Goal: Transaction & Acquisition: Book appointment/travel/reservation

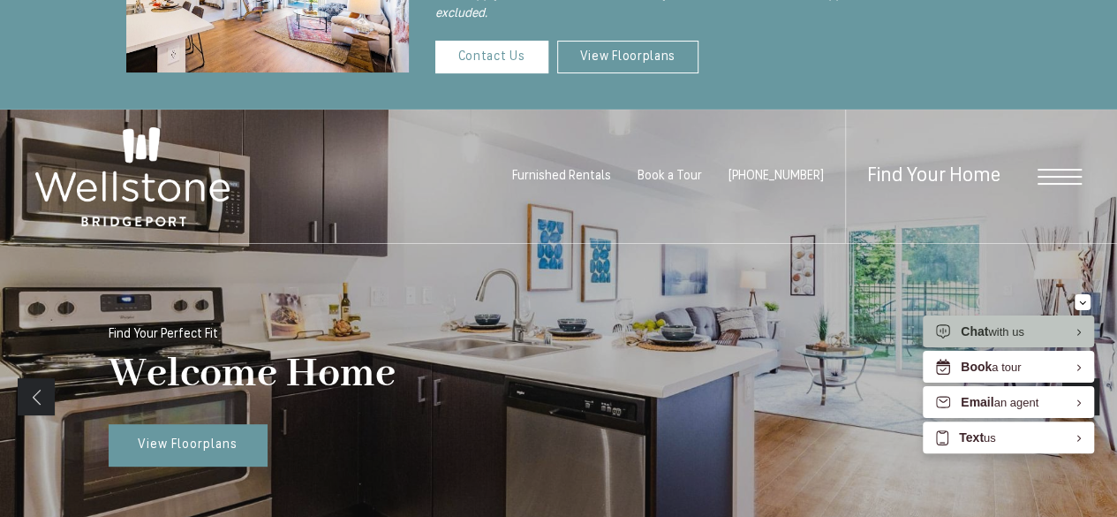
scroll to position [126, 0]
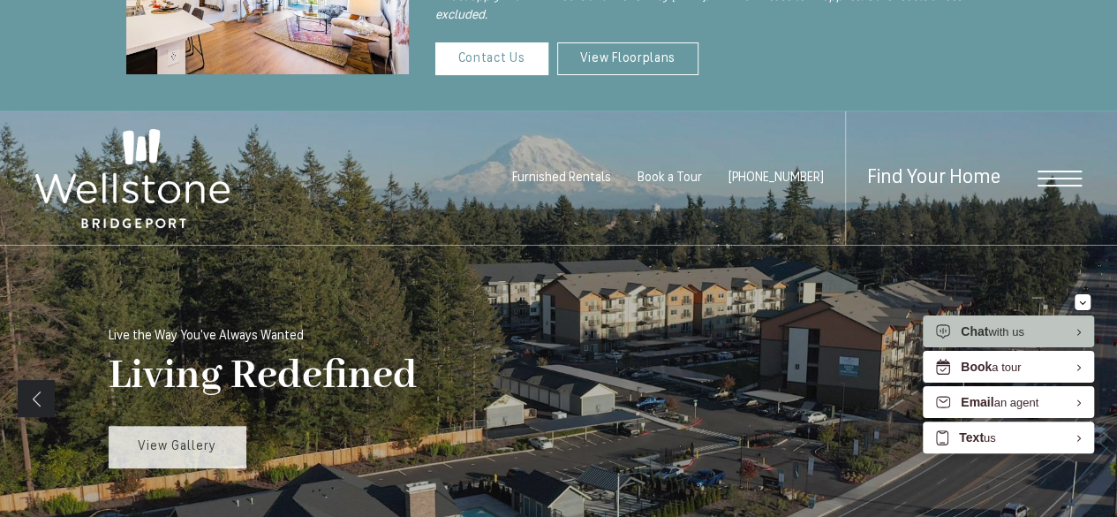
click at [215, 447] on link "View Gallery" at bounding box center [178, 447] width 138 height 42
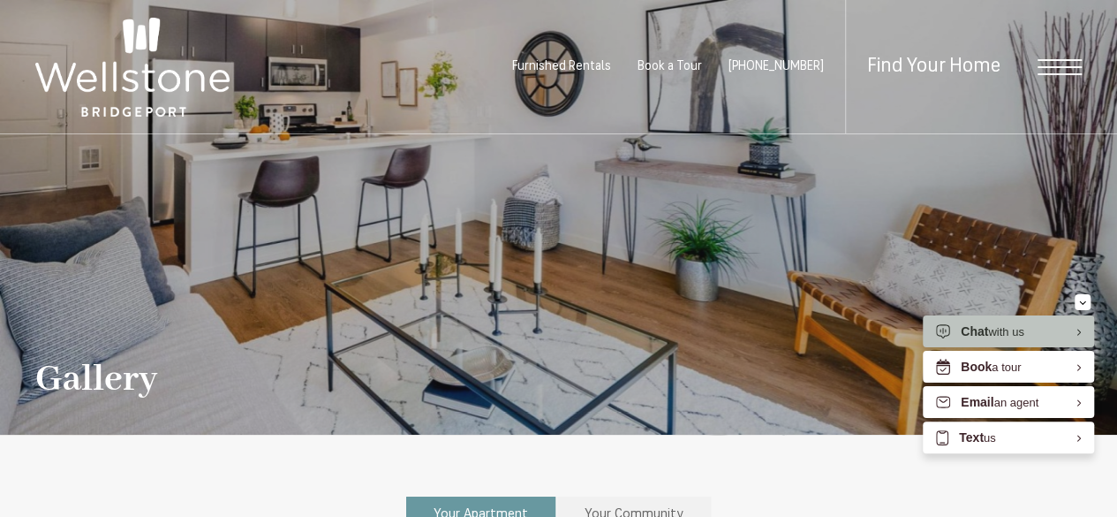
click at [1044, 66] on span "Open Menu" at bounding box center [1060, 67] width 44 height 2
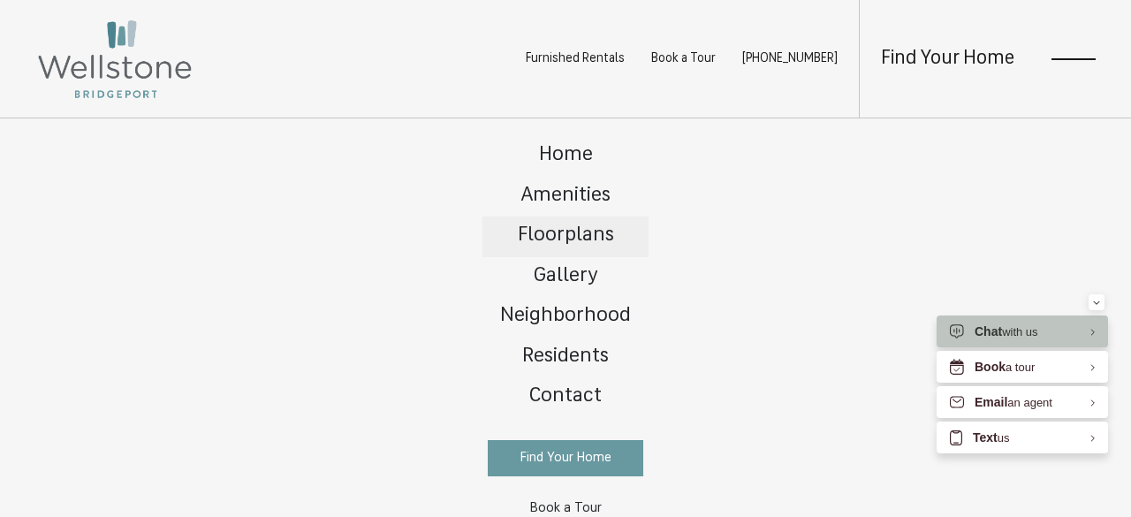
click at [574, 234] on span "Floorplans" at bounding box center [566, 235] width 96 height 20
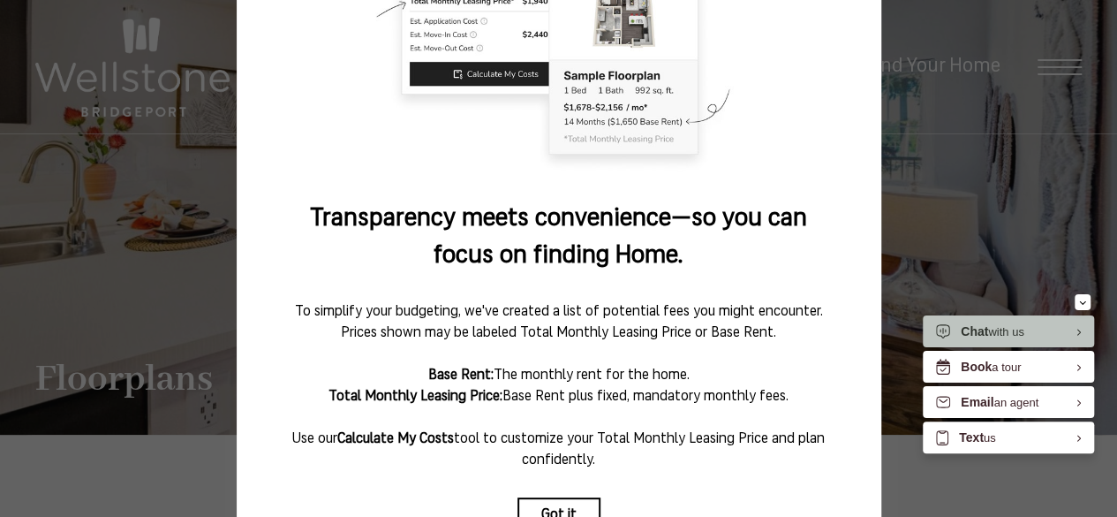
scroll to position [367, 0]
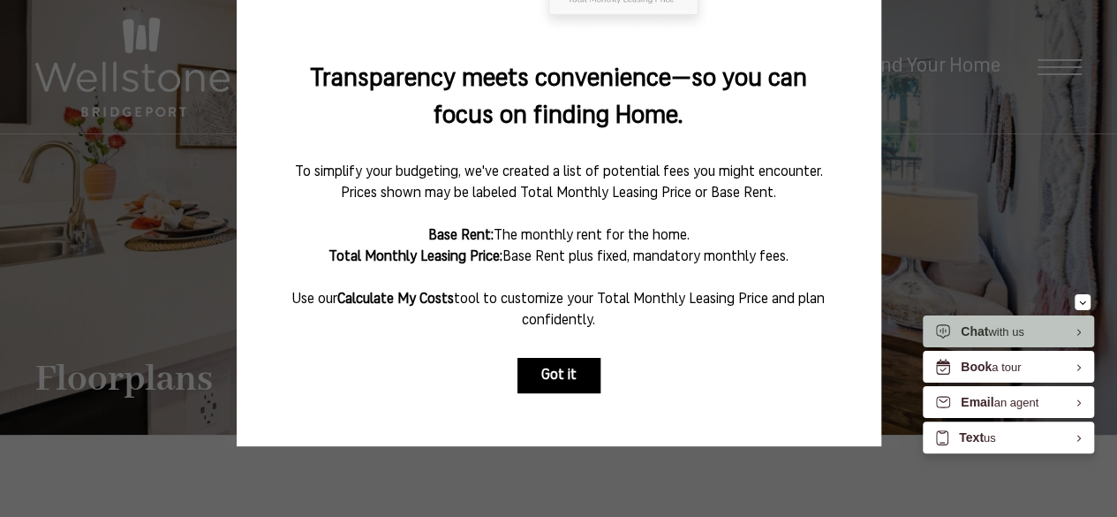
click at [571, 368] on button "Got it" at bounding box center [559, 375] width 83 height 35
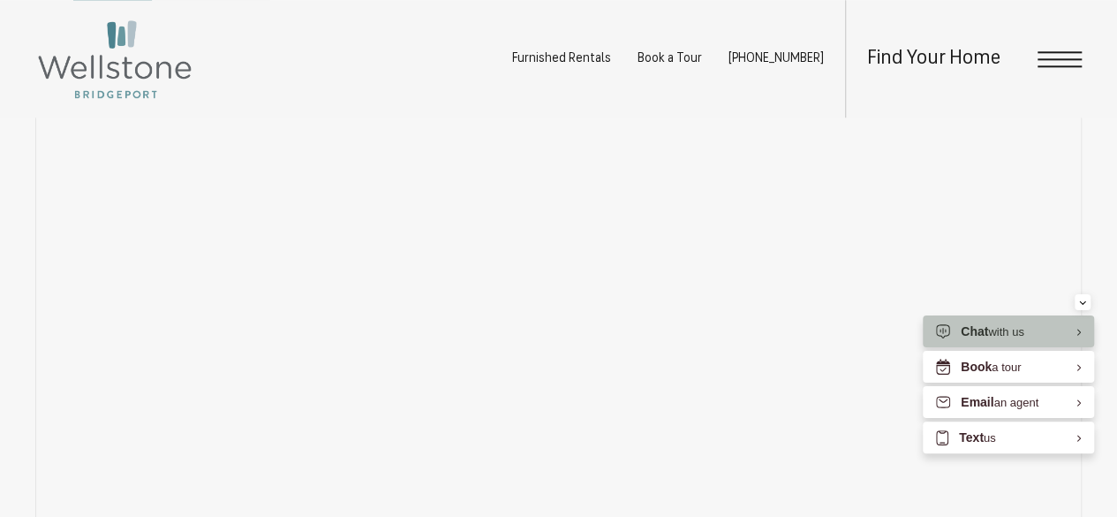
scroll to position [1064, 0]
click at [1081, 298] on div "Minimize" at bounding box center [1082, 302] width 7 height 16
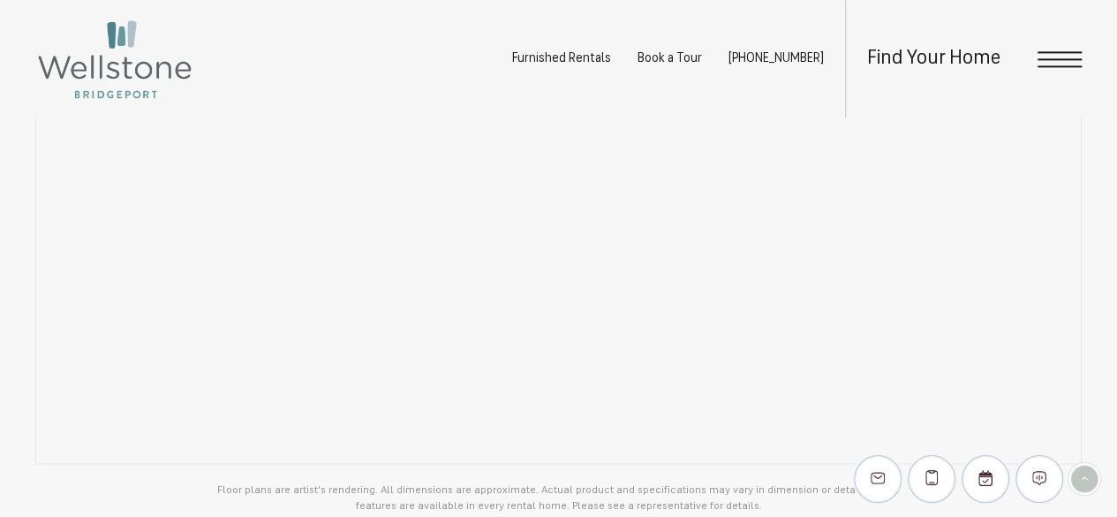
scroll to position [1225, 0]
click at [1046, 49] on div "Find Your Home" at bounding box center [963, 58] width 237 height 117
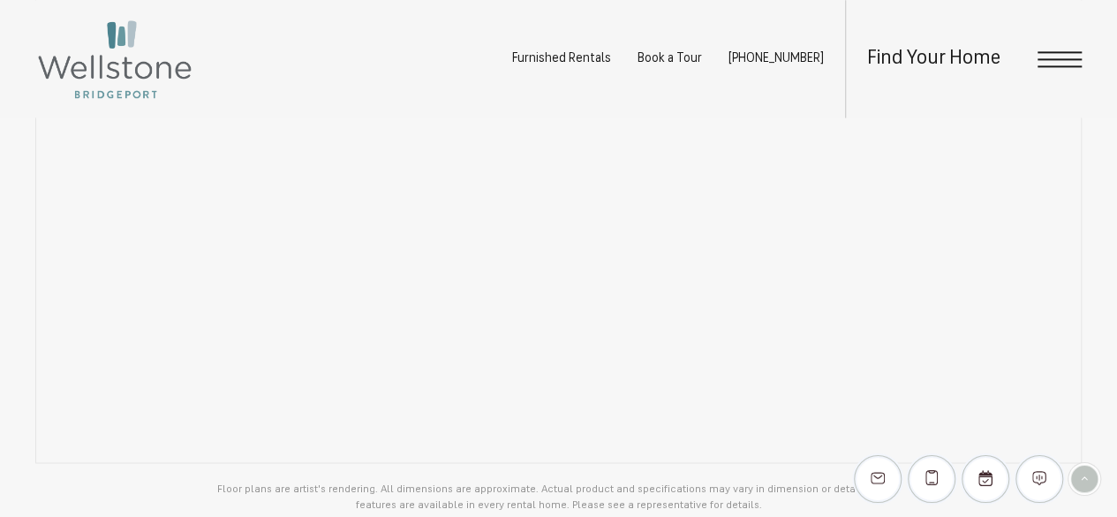
click at [1048, 49] on div "Find Your Home" at bounding box center [963, 58] width 237 height 117
click at [1056, 52] on span "Open Menu" at bounding box center [1060, 52] width 44 height 2
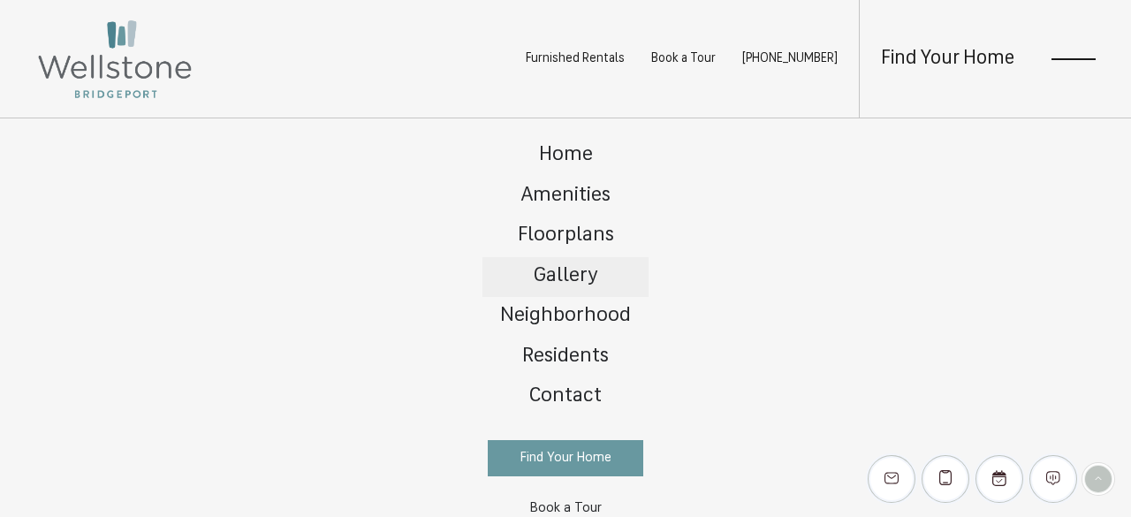
click at [573, 269] on span "Gallery" at bounding box center [566, 276] width 64 height 20
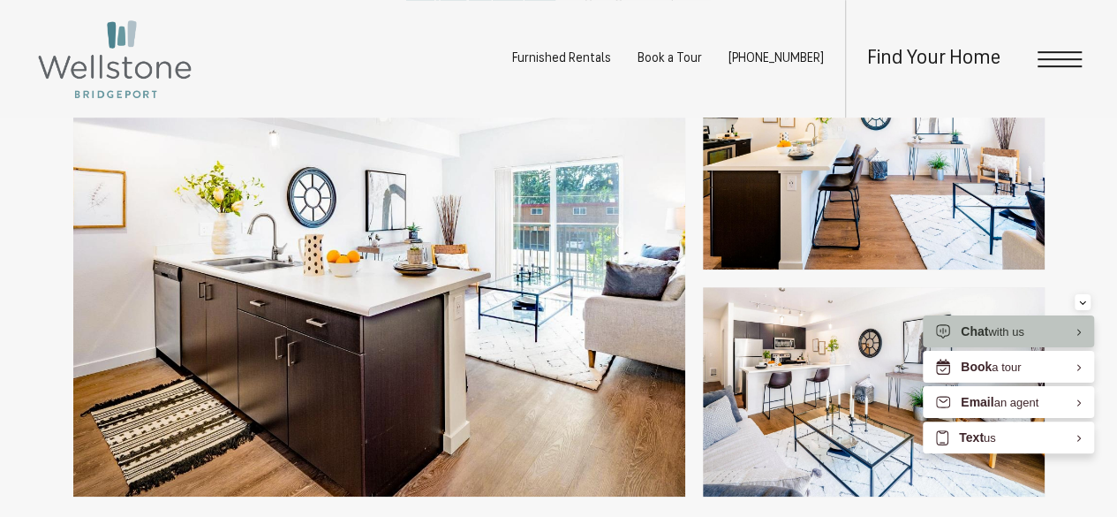
scroll to position [627, 0]
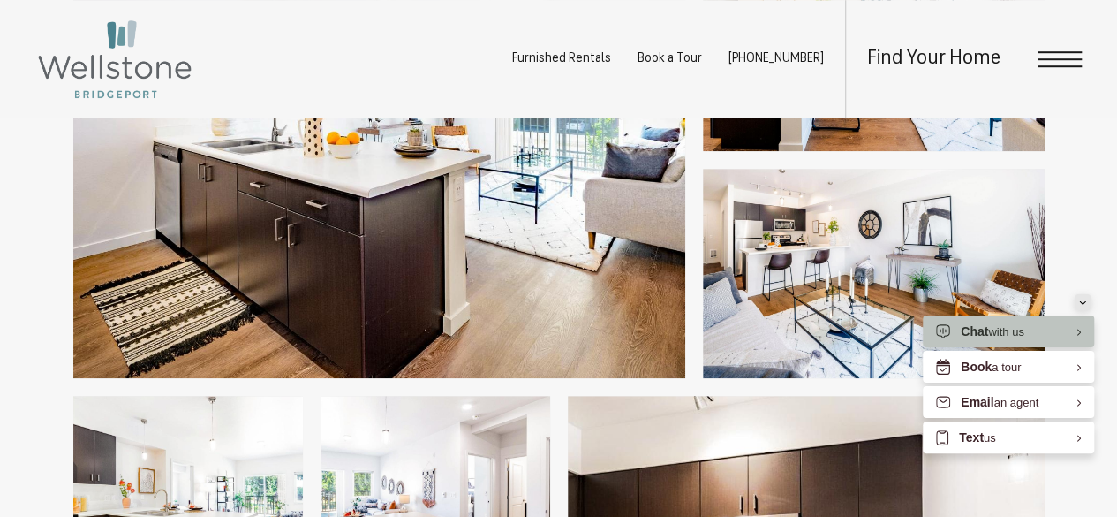
click at [1083, 298] on div "Minimize" at bounding box center [1082, 302] width 7 height 16
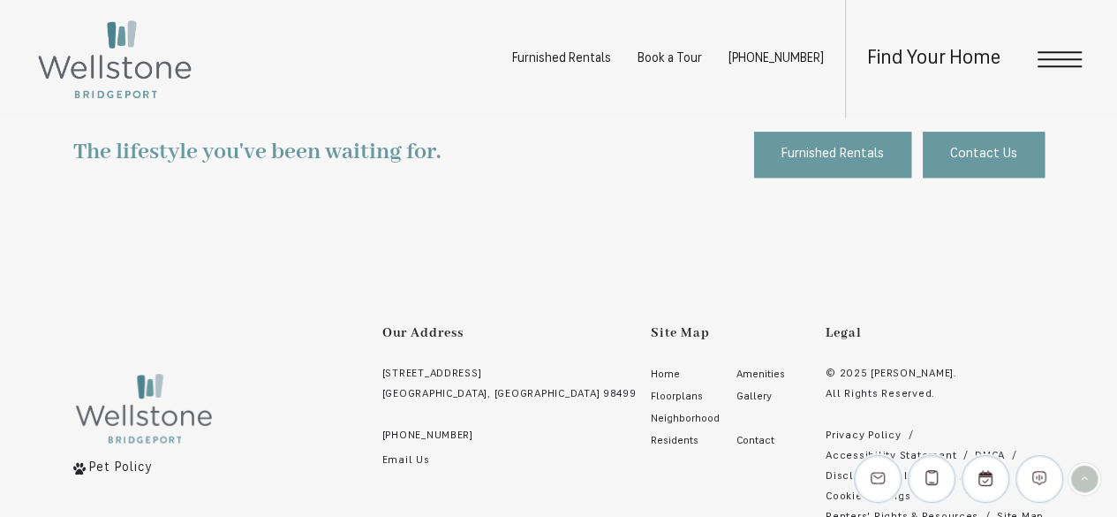
scroll to position [4167, 0]
click at [1051, 62] on span "Open Menu" at bounding box center [1060, 59] width 44 height 16
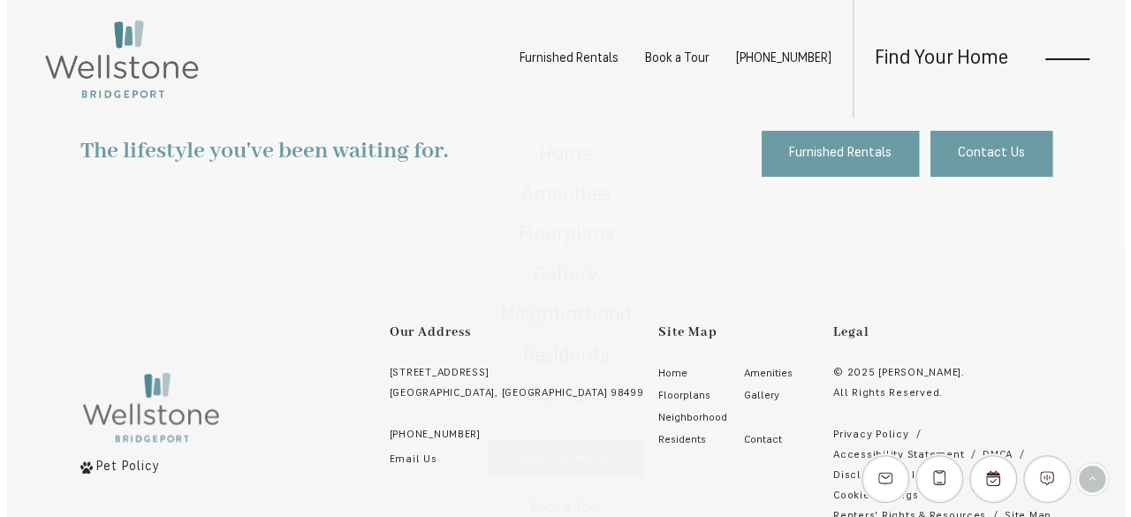
scroll to position [0, 0]
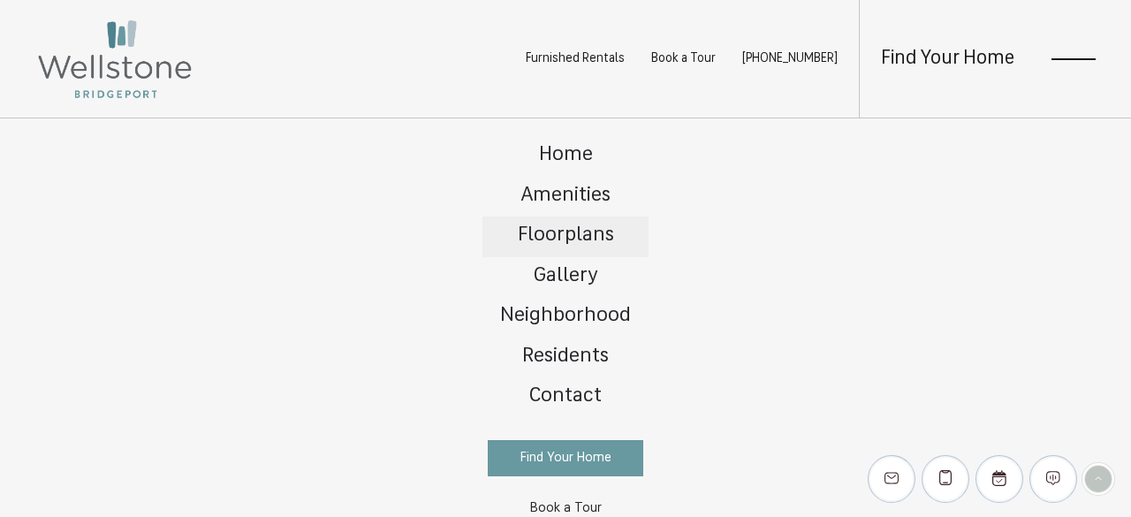
click at [594, 227] on span "Floorplans" at bounding box center [566, 235] width 96 height 20
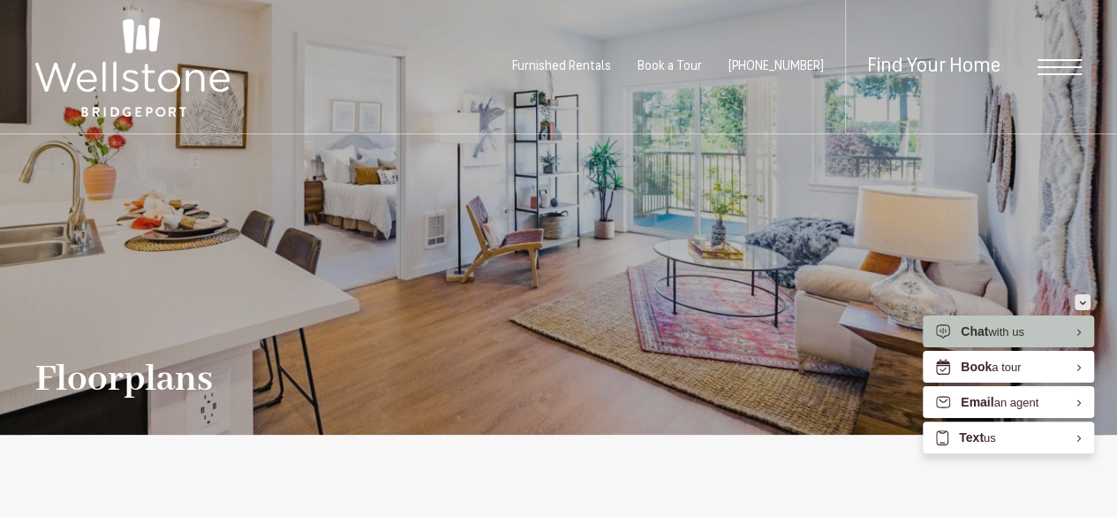
click at [1083, 300] on icon "Minimize" at bounding box center [1082, 302] width 7 height 4
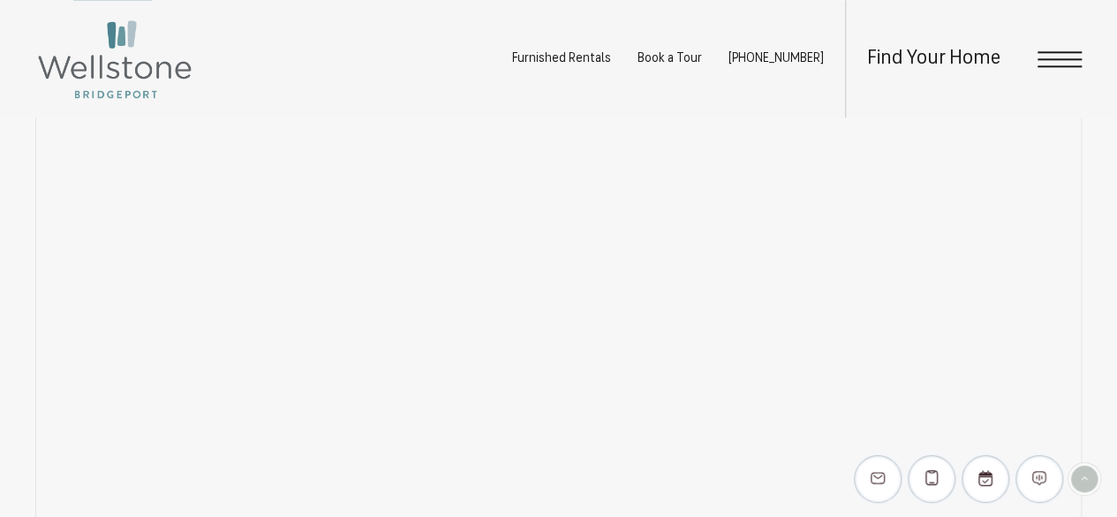
scroll to position [1048, 0]
